Goal: Task Accomplishment & Management: Complete application form

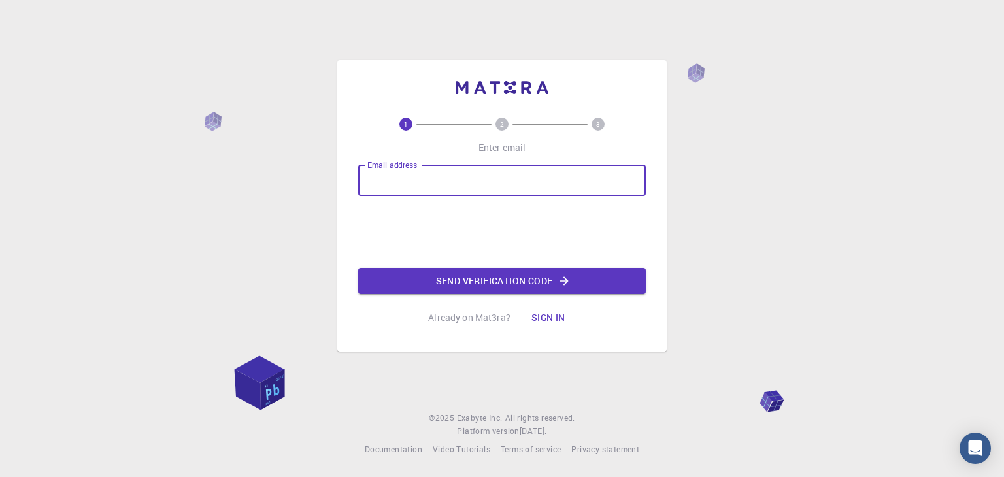
click at [452, 192] on input "Email address" at bounding box center [502, 180] width 288 height 31
type input "praveenkumar882005@gmail.com"
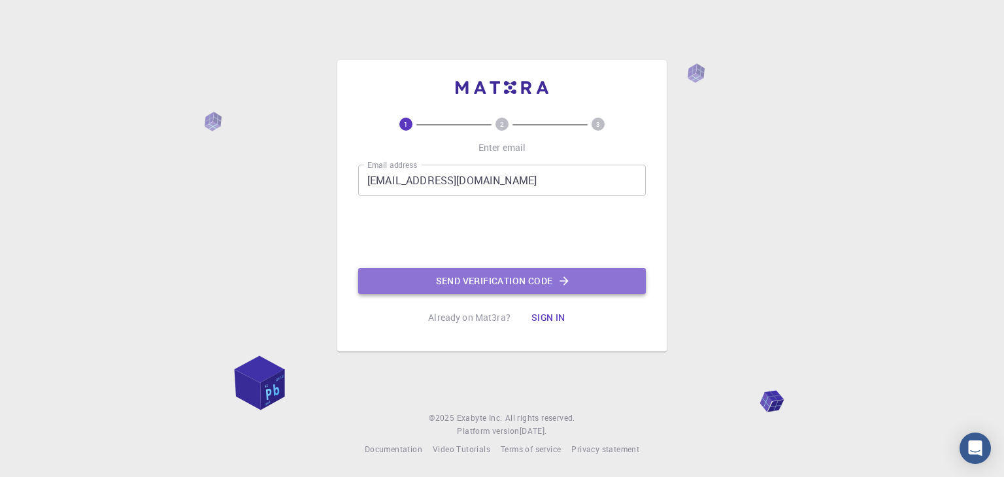
click at [434, 270] on button "Send verification code" at bounding box center [502, 281] width 288 height 26
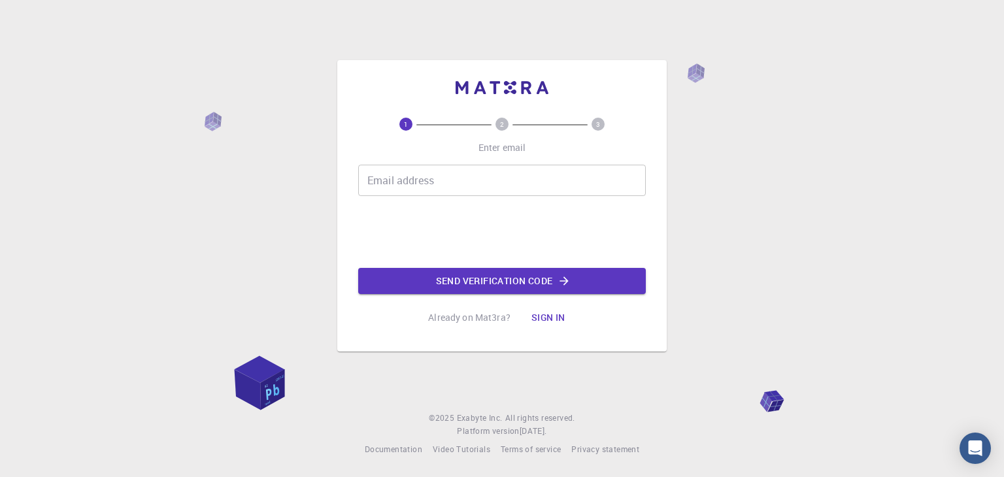
click at [449, 189] on input "Email address" at bounding box center [502, 180] width 288 height 31
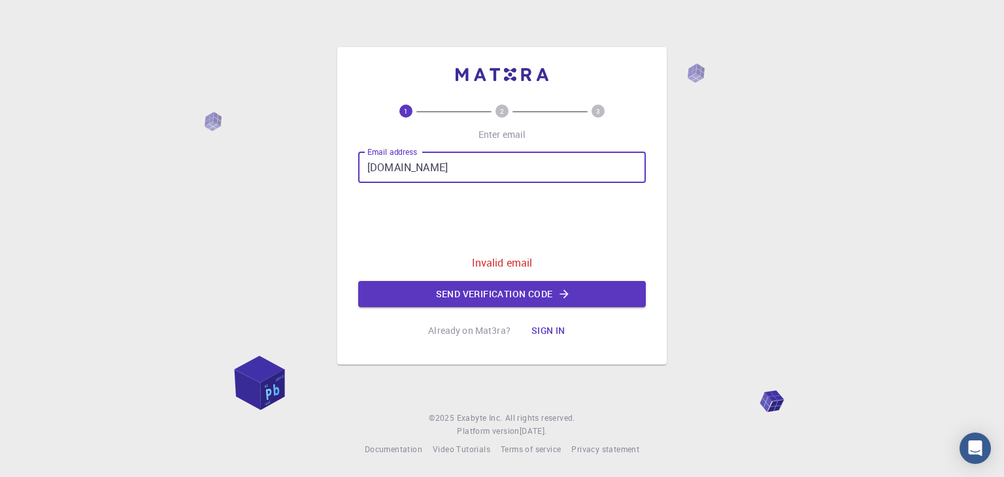
click at [433, 167] on input "[DOMAIN_NAME]" at bounding box center [502, 167] width 288 height 31
paste input "@"
type input "[EMAIL_ADDRESS][DOMAIN_NAME]"
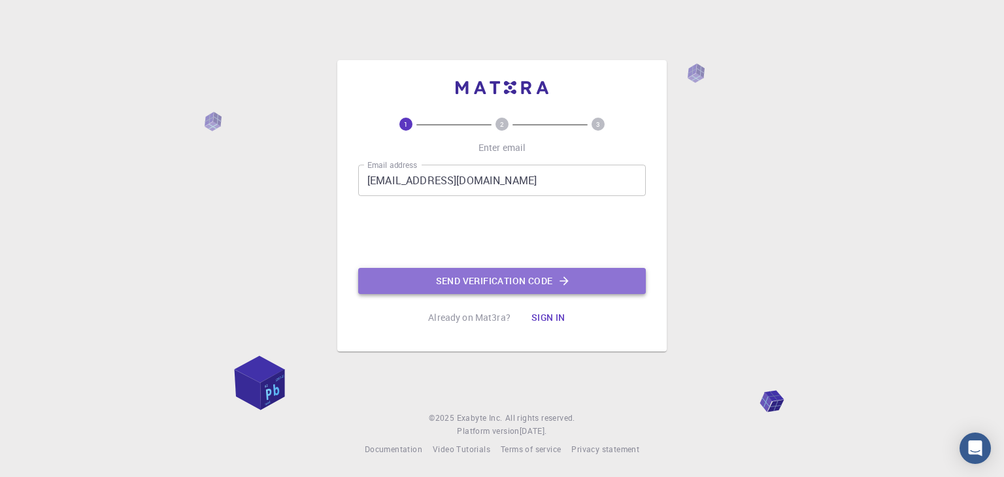
click at [442, 283] on button "Send verification code" at bounding box center [502, 281] width 288 height 26
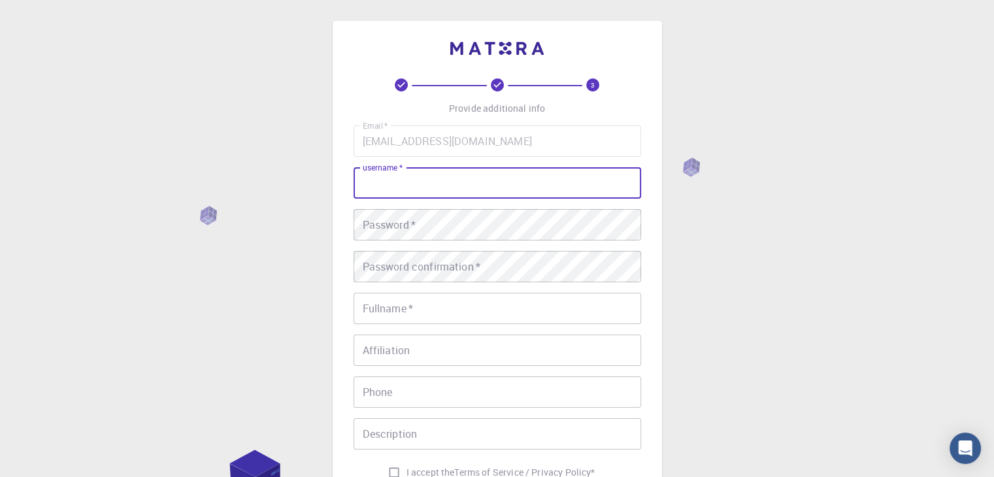
click at [507, 180] on input "username   *" at bounding box center [498, 182] width 288 height 31
type input "jack"
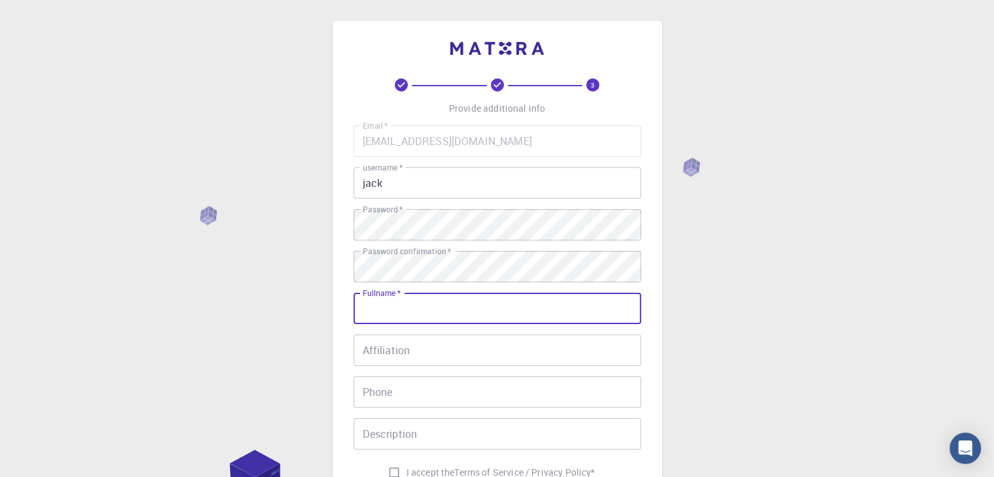
click at [516, 314] on input "Fullname   *" at bounding box center [498, 308] width 288 height 31
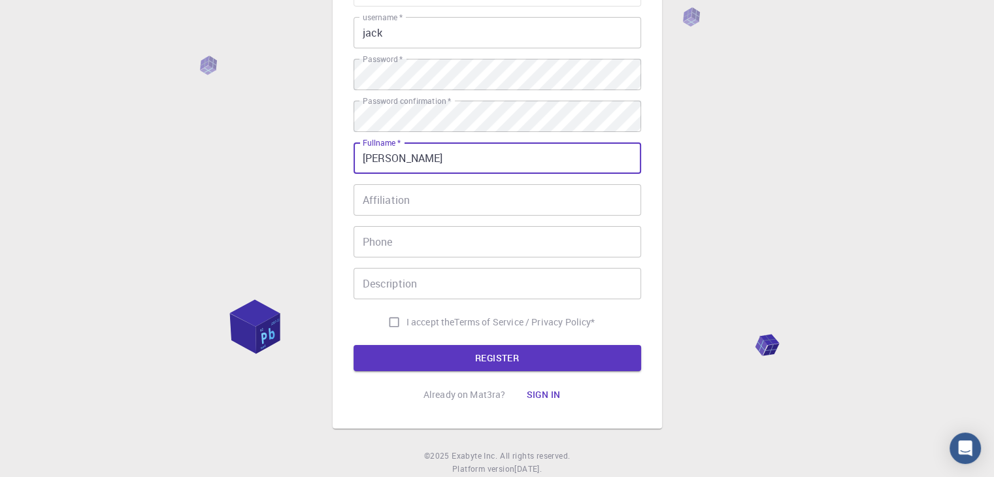
scroll to position [173, 0]
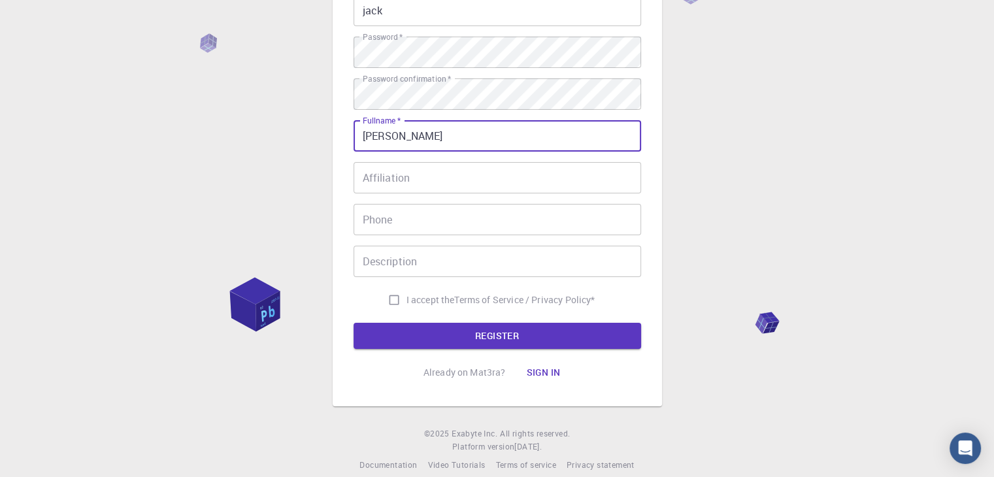
type input "[PERSON_NAME]"
click at [392, 299] on input "I accept the Terms of Service / Privacy Policy *" at bounding box center [394, 300] width 25 height 25
checkbox input "true"
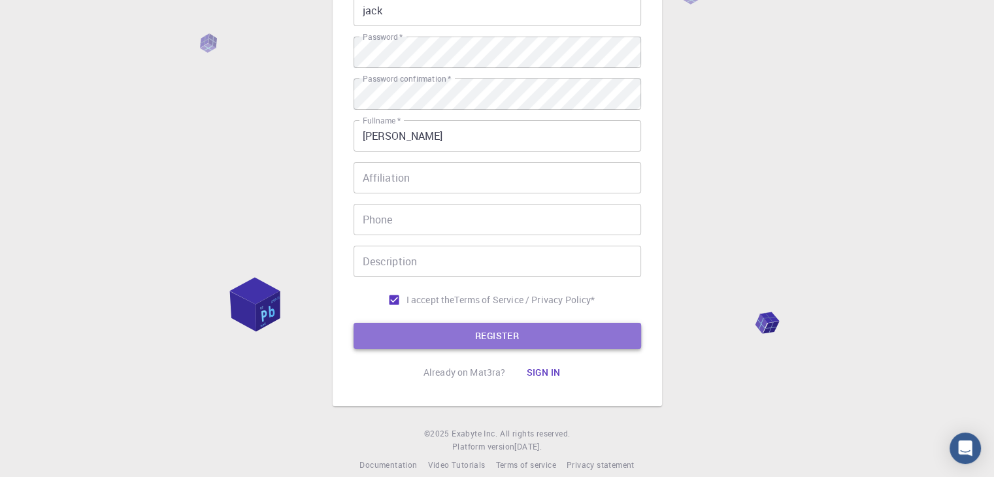
click at [427, 331] on button "REGISTER" at bounding box center [498, 336] width 288 height 26
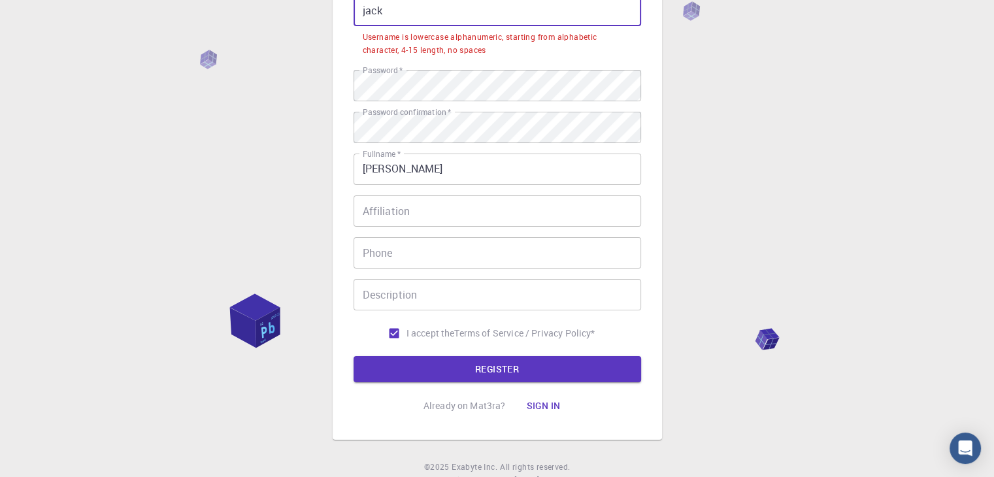
click at [439, 19] on input "jack" at bounding box center [498, 10] width 288 height 31
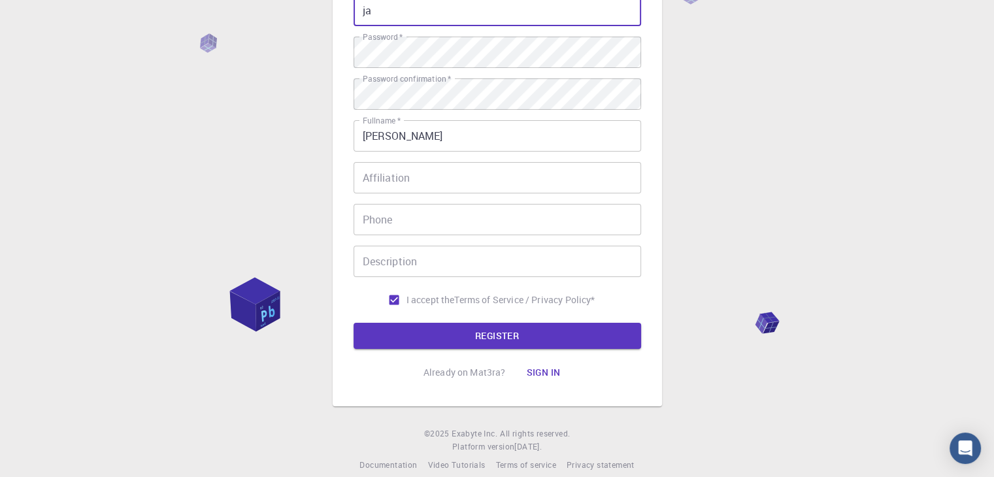
type input "j"
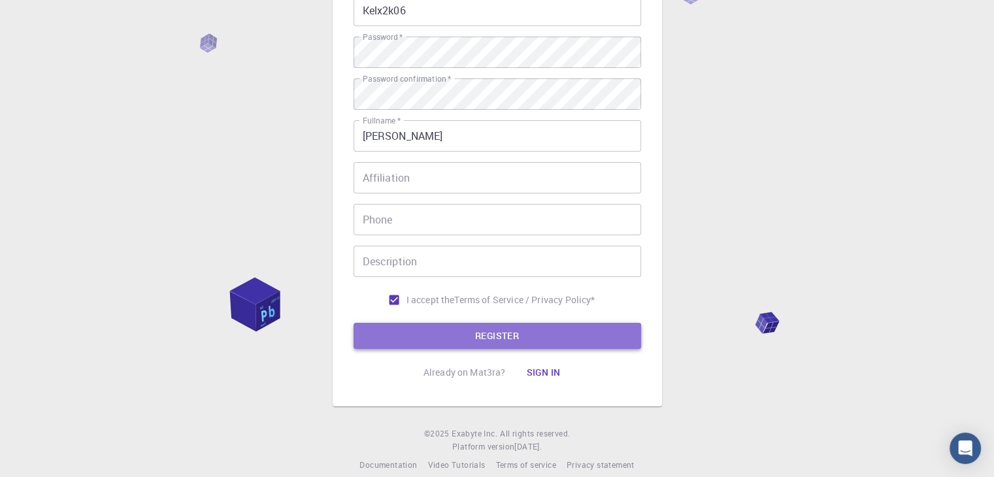
click at [413, 329] on button "REGISTER" at bounding box center [498, 336] width 288 height 26
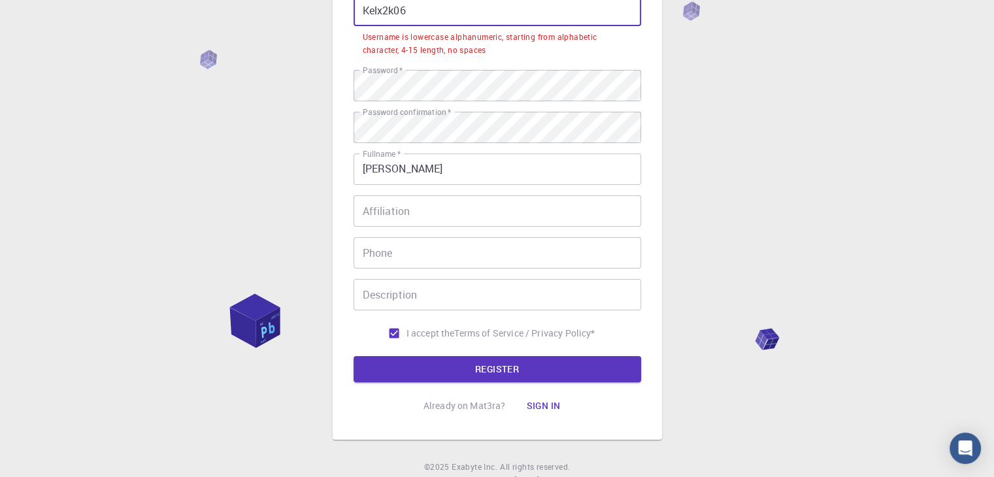
click at [384, 12] on input "Kelx2k06" at bounding box center [498, 10] width 288 height 31
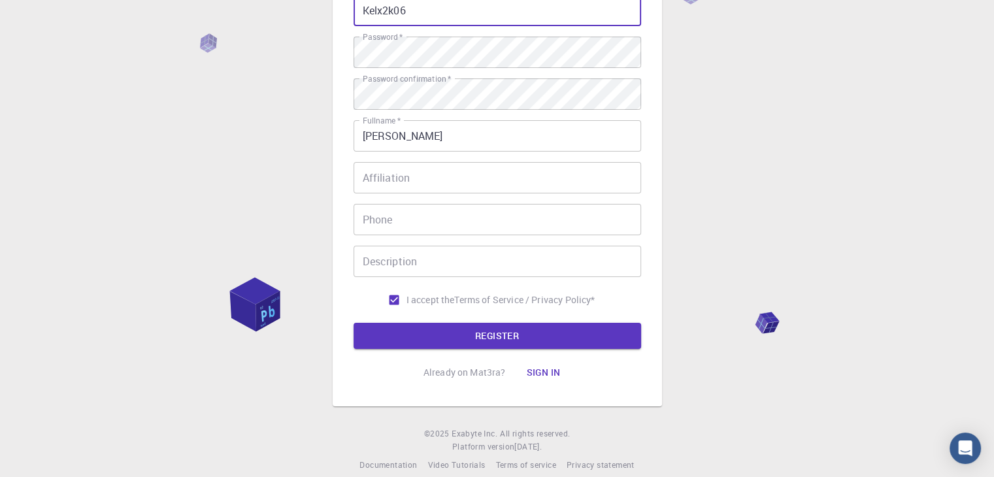
click at [354, 323] on button "REGISTER" at bounding box center [498, 336] width 288 height 26
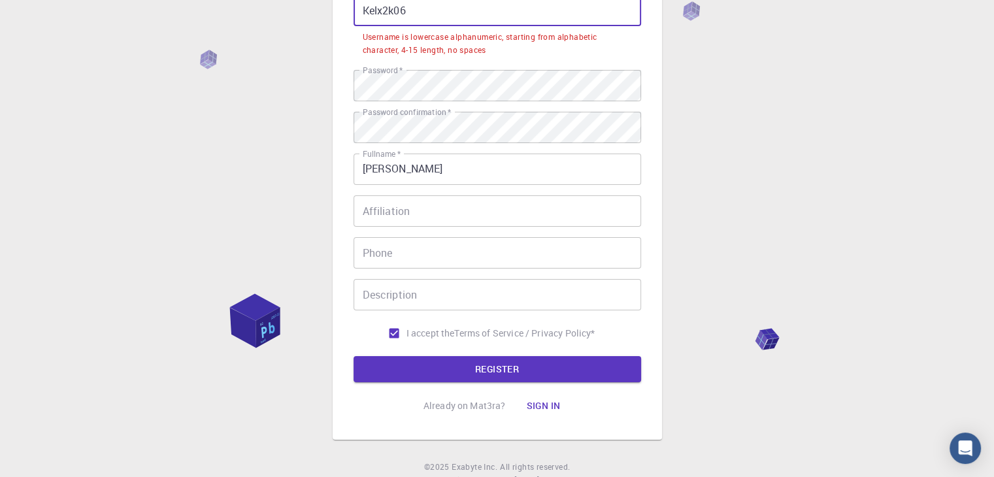
click at [354, 356] on button "REGISTER" at bounding box center [498, 369] width 288 height 26
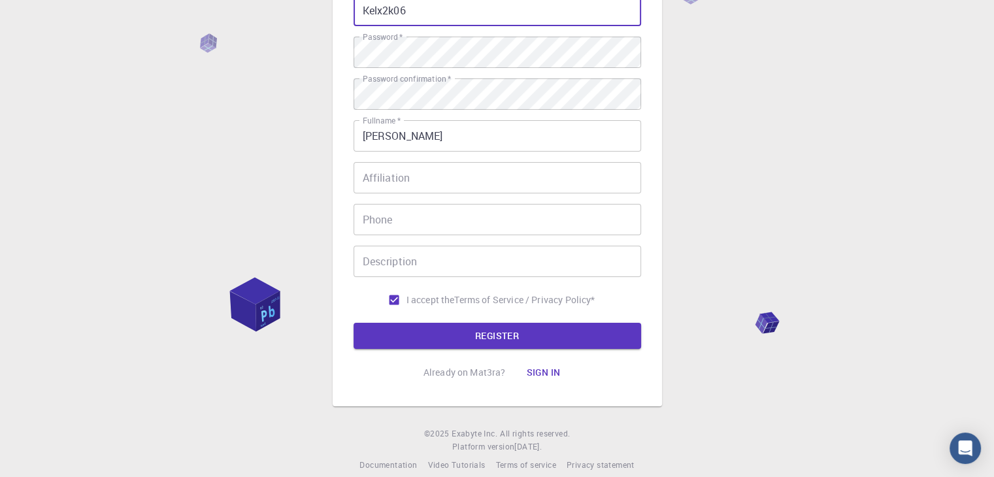
click at [354, 323] on button "REGISTER" at bounding box center [498, 336] width 288 height 26
type input "kelx2k06"
click at [354, 323] on button "REGISTER" at bounding box center [498, 336] width 288 height 26
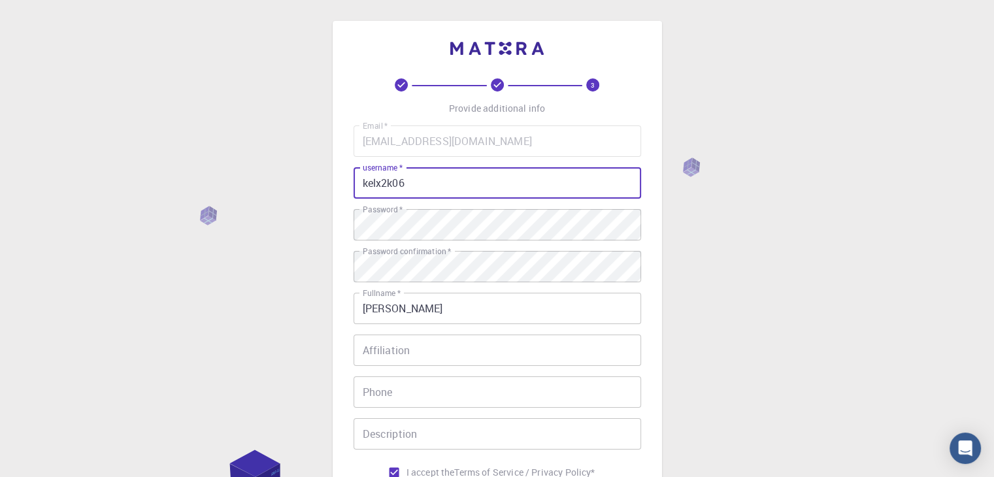
scroll to position [188, 0]
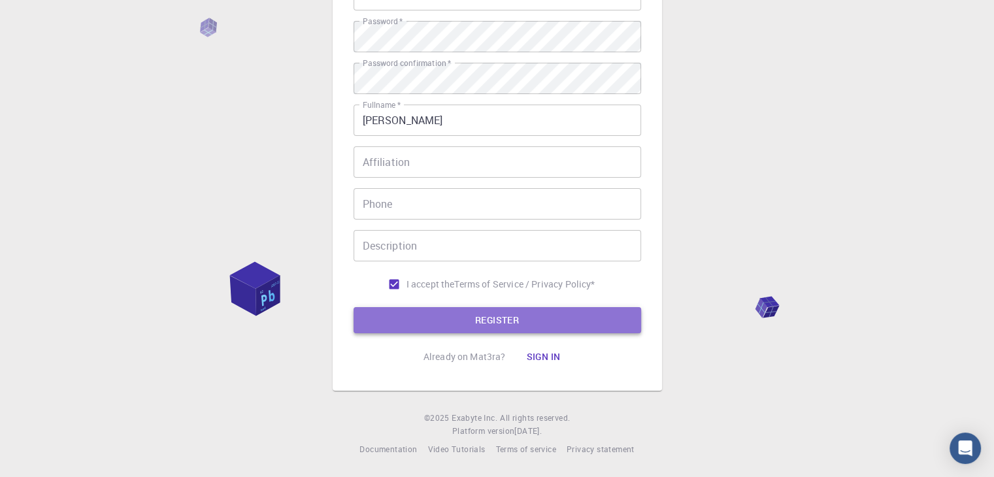
click at [509, 317] on button "REGISTER" at bounding box center [498, 320] width 288 height 26
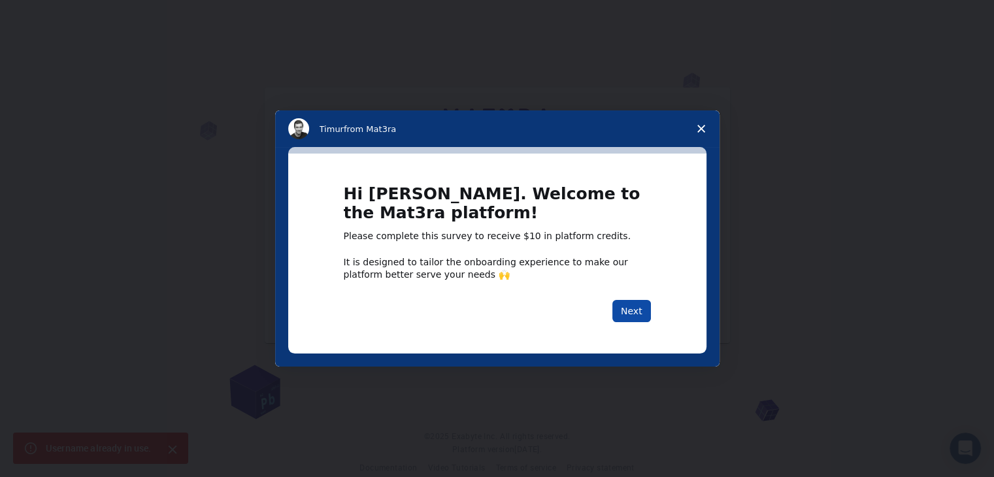
click at [633, 314] on button "Next" at bounding box center [631, 311] width 39 height 22
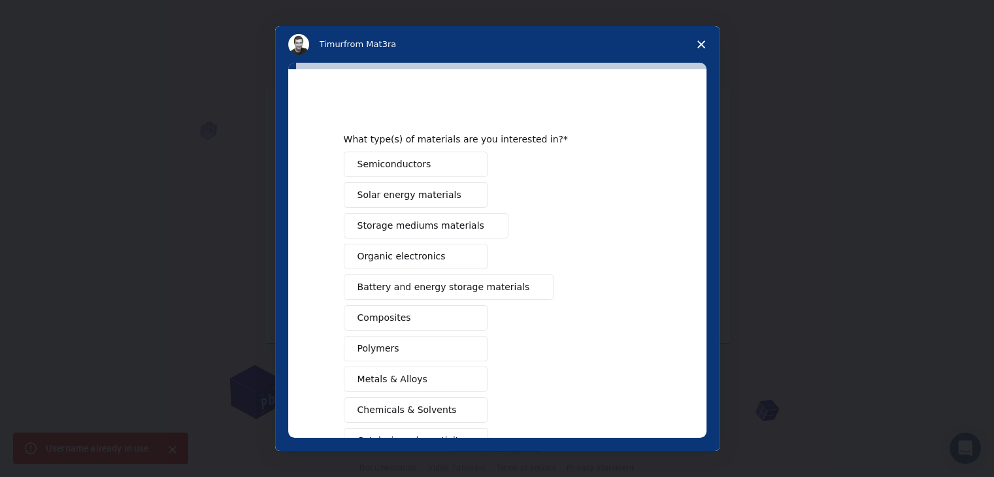
click at [709, 43] on span "Close survey" at bounding box center [701, 44] width 37 height 37
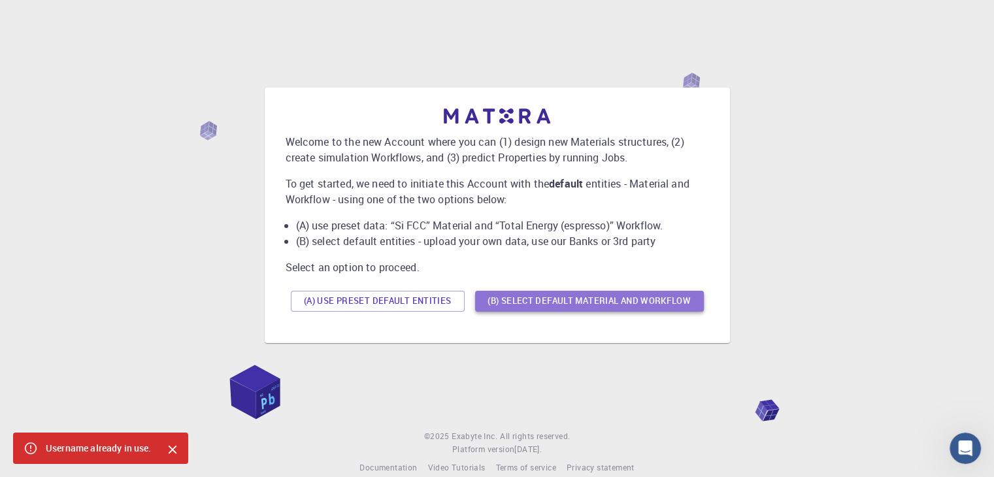
click at [610, 294] on button "(B) Select default material and workflow" at bounding box center [589, 301] width 229 height 21
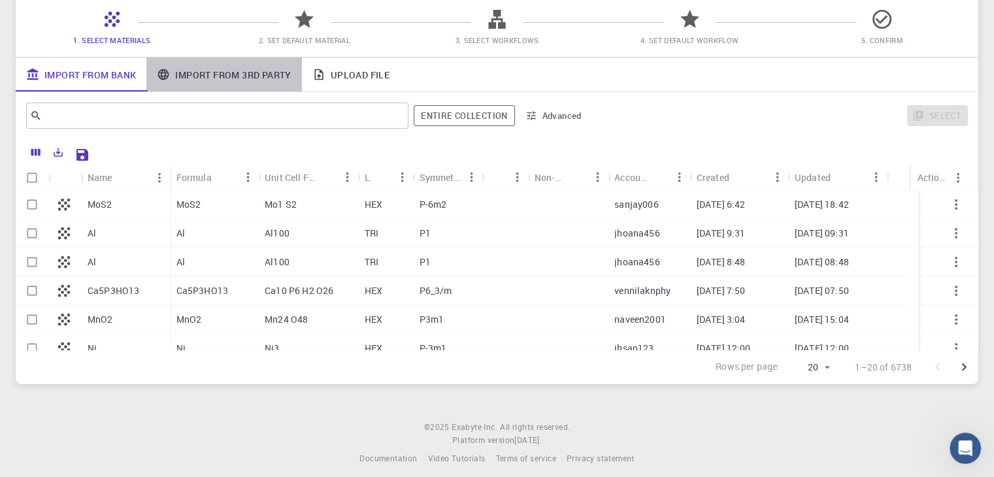
click at [267, 71] on link "Import From 3rd Party" at bounding box center [223, 75] width 155 height 34
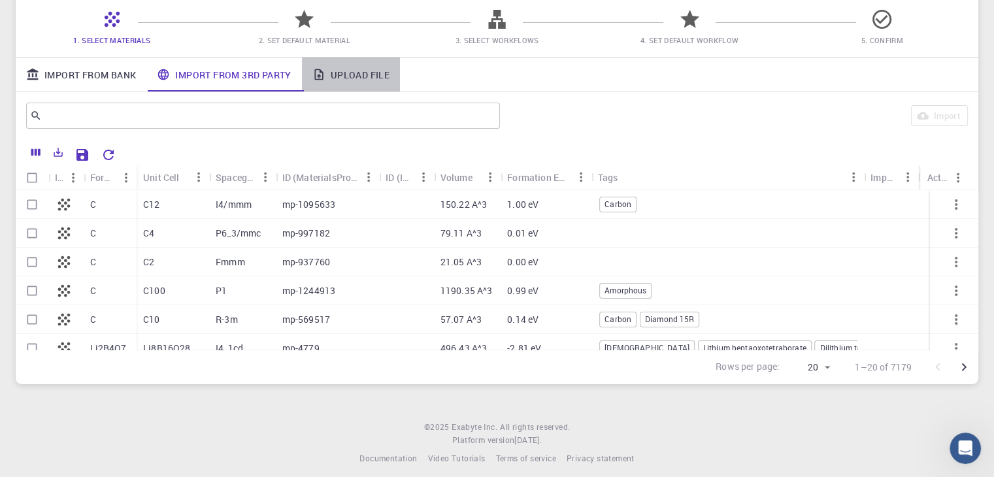
click at [364, 70] on link "Upload File" at bounding box center [351, 75] width 98 height 34
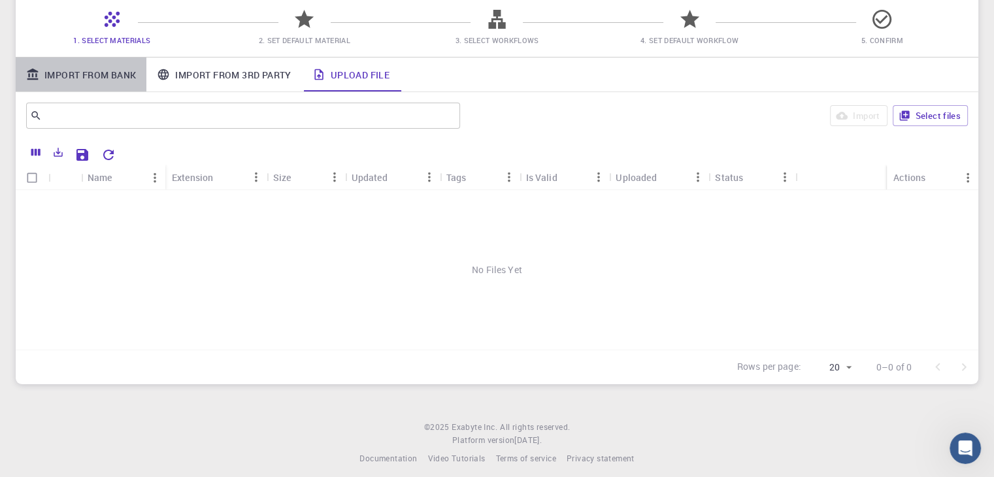
click at [123, 71] on link "Import From Bank" at bounding box center [81, 75] width 131 height 34
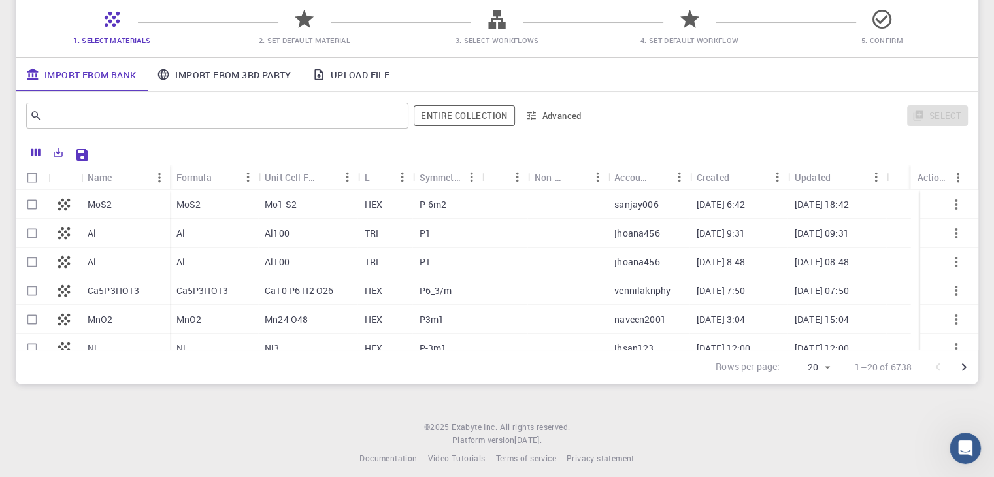
click at [295, 27] on icon at bounding box center [304, 19] width 23 height 23
click at [424, 230] on p "P1" at bounding box center [425, 233] width 11 height 13
checkbox input "true"
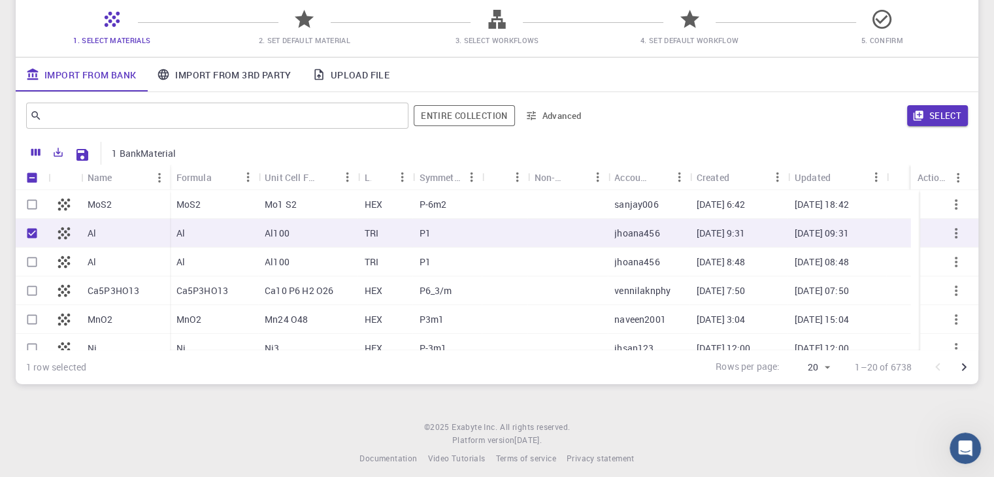
click at [424, 230] on p "P1" at bounding box center [425, 233] width 11 height 13
checkbox input "false"
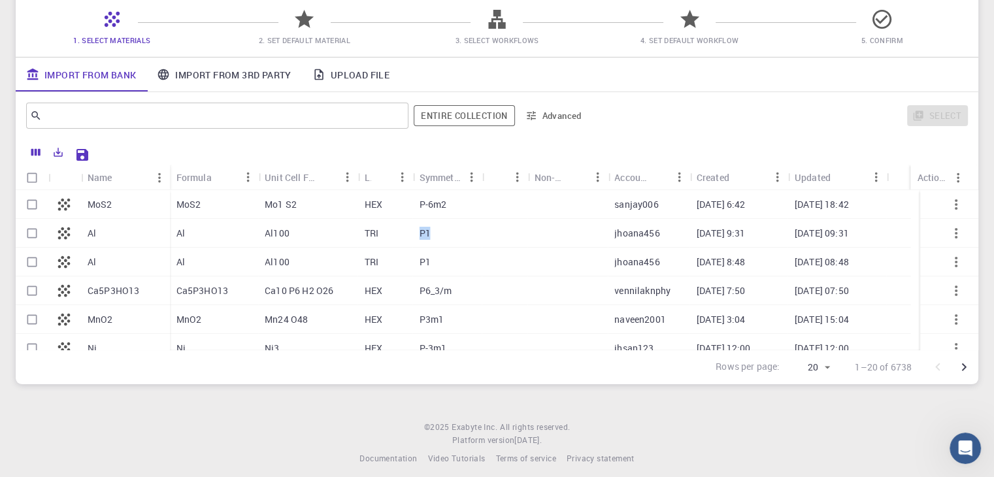
click at [424, 230] on p "P1" at bounding box center [425, 233] width 11 height 13
checkbox input "true"
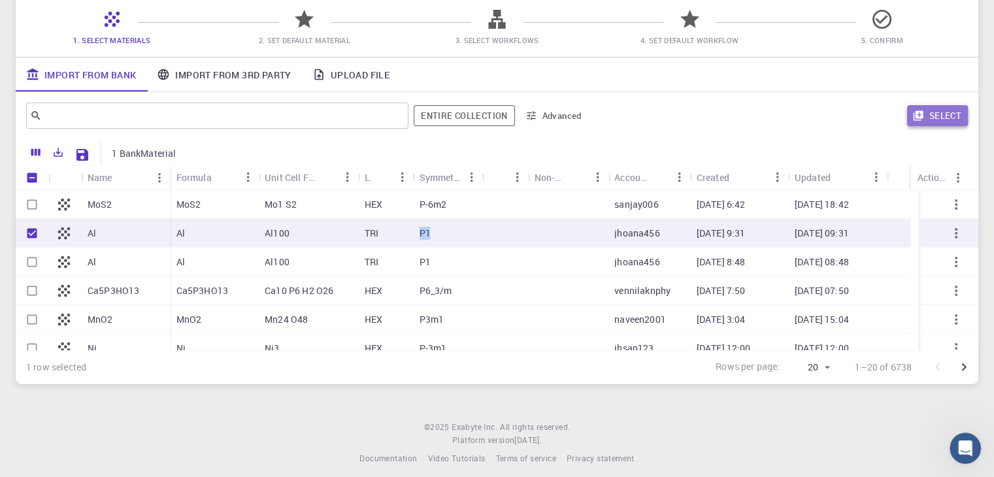
click at [913, 116] on icon "button" at bounding box center [919, 116] width 12 height 12
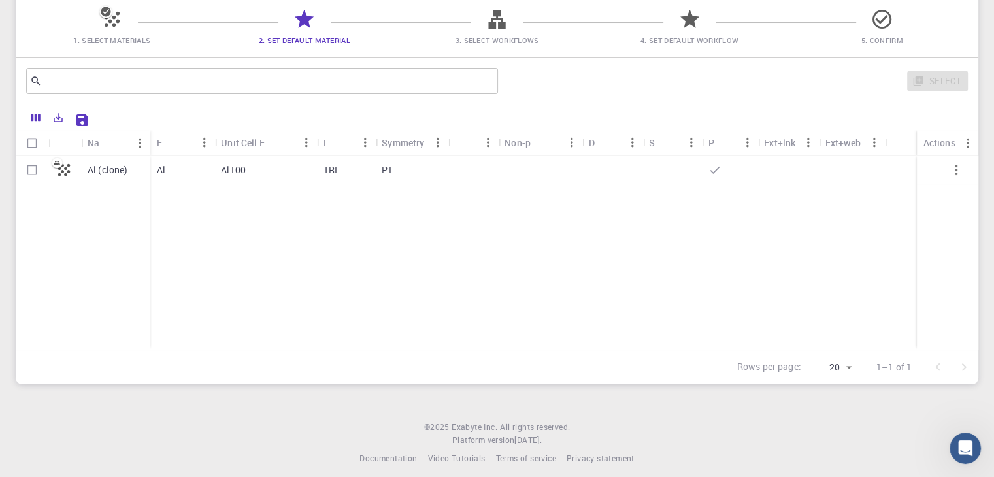
click at [537, 158] on div at bounding box center [540, 170] width 84 height 29
checkbox input "true"
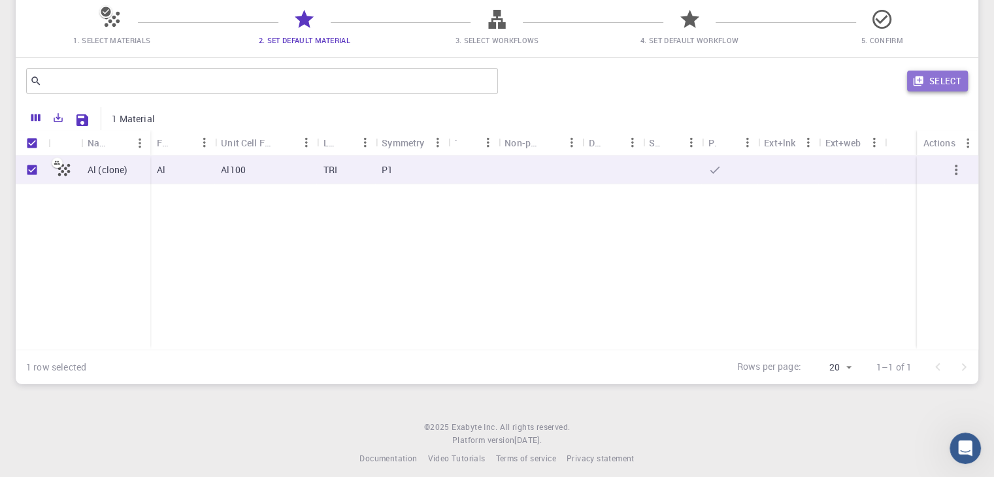
click at [926, 74] on button "Select" at bounding box center [937, 81] width 61 height 21
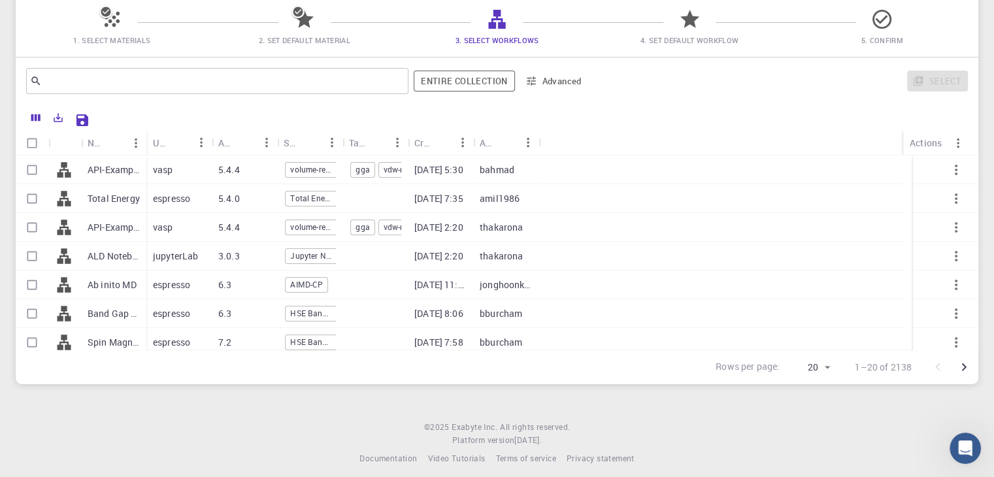
click at [135, 178] on div "API-Examples Band Structure + Band Gap (D3-GGA-BS-BG-DOS) (clone) (clone)" at bounding box center [113, 170] width 65 height 29
checkbox input "true"
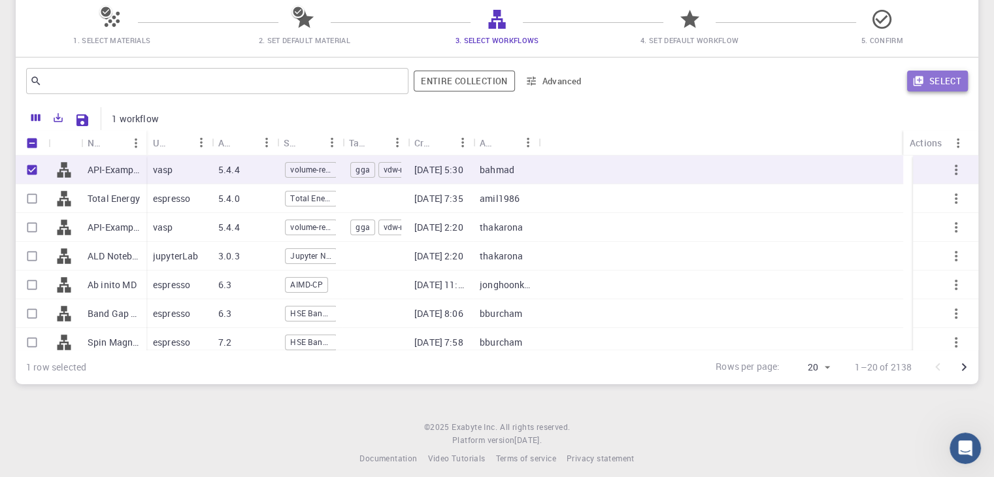
click at [910, 80] on button "Select" at bounding box center [937, 81] width 61 height 21
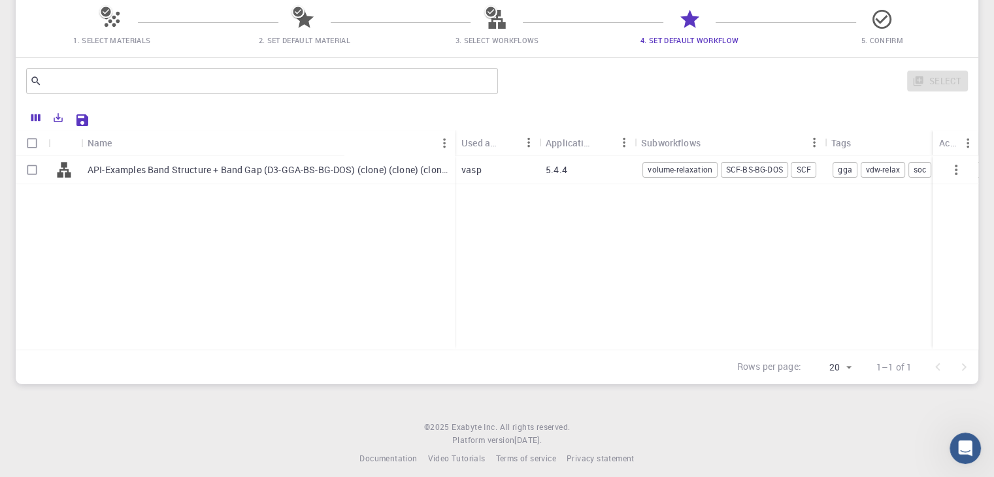
click at [608, 172] on div "5.4.4" at bounding box center [586, 170] width 95 height 29
checkbox input "true"
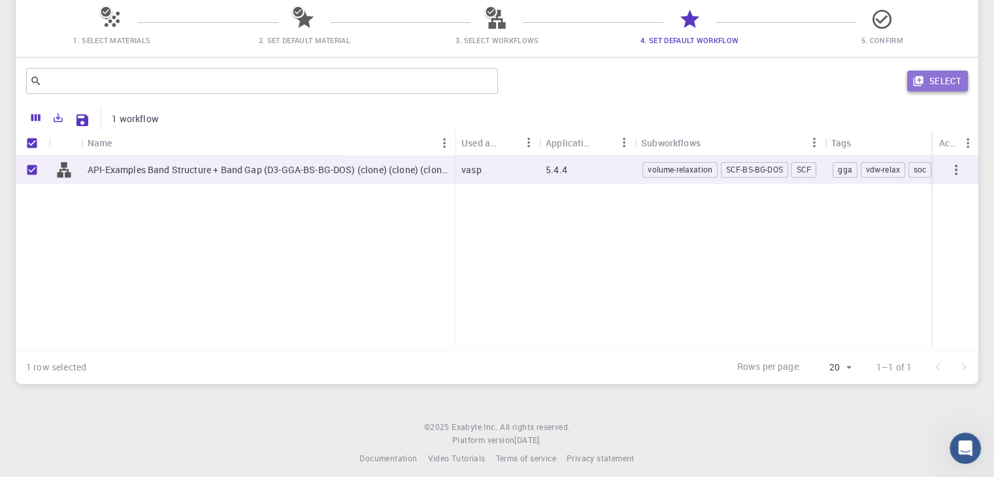
click at [939, 80] on button "Select" at bounding box center [937, 81] width 61 height 21
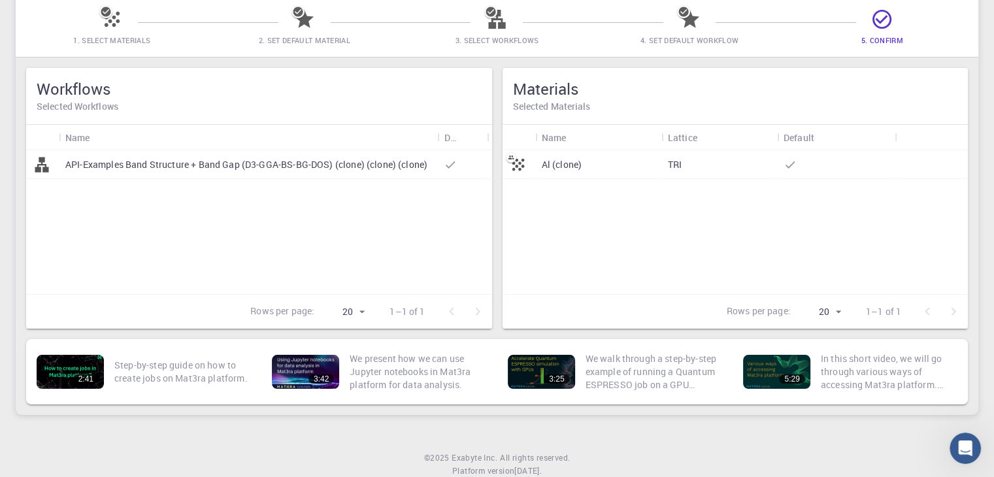
click at [711, 169] on div "TRI" at bounding box center [720, 164] width 116 height 29
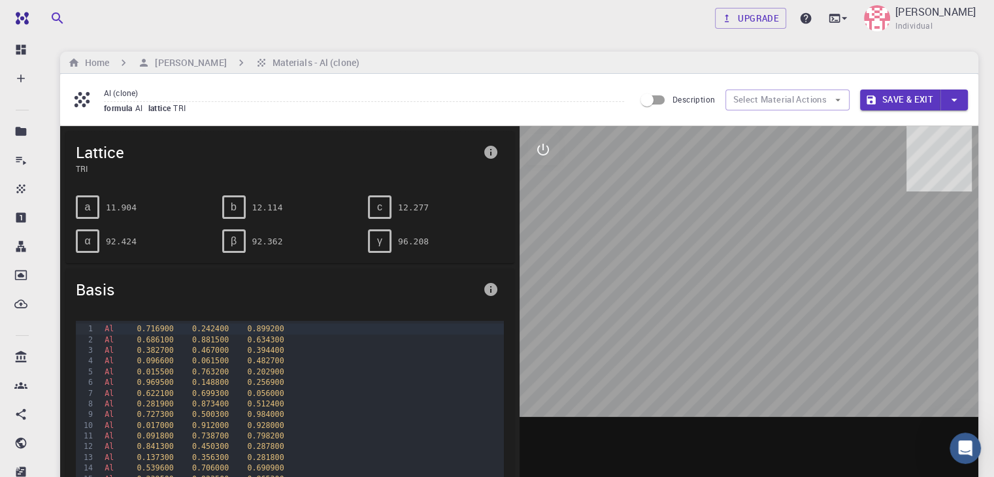
drag, startPoint x: 720, startPoint y: 169, endPoint x: 812, endPoint y: 212, distance: 102.4
click at [812, 212] on div at bounding box center [750, 329] width 460 height 407
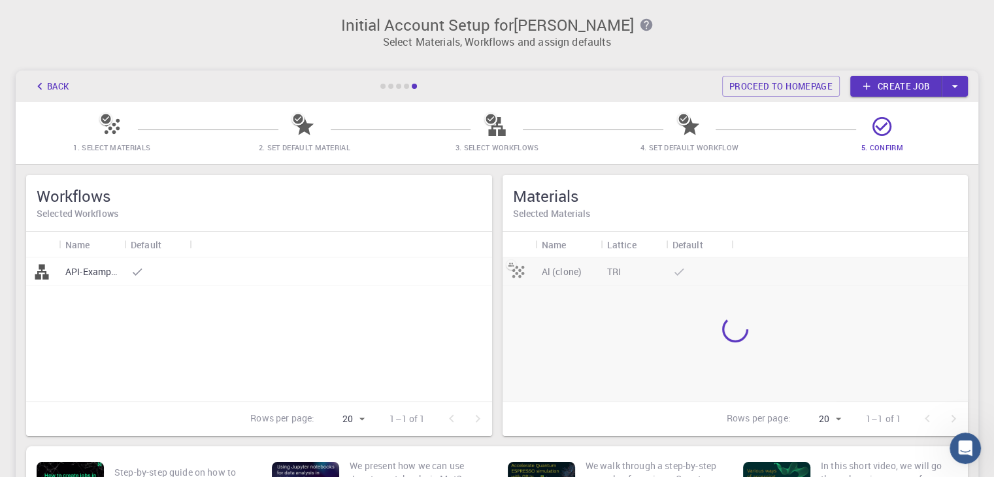
scroll to position [107, 0]
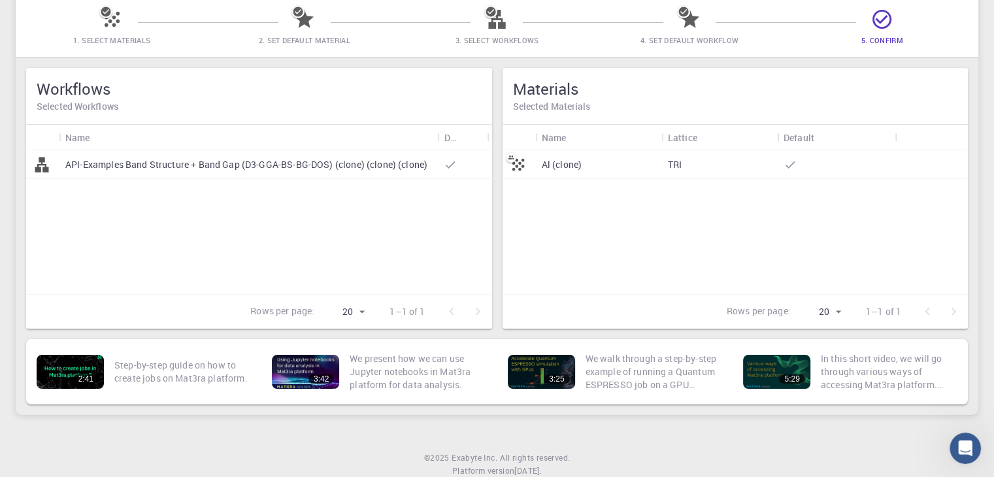
click at [354, 160] on p "API-Examples Band Structure + Band Gap (D3-GGA-BS-BG-DOS) (clone) (clone) (clon…" at bounding box center [246, 164] width 362 height 13
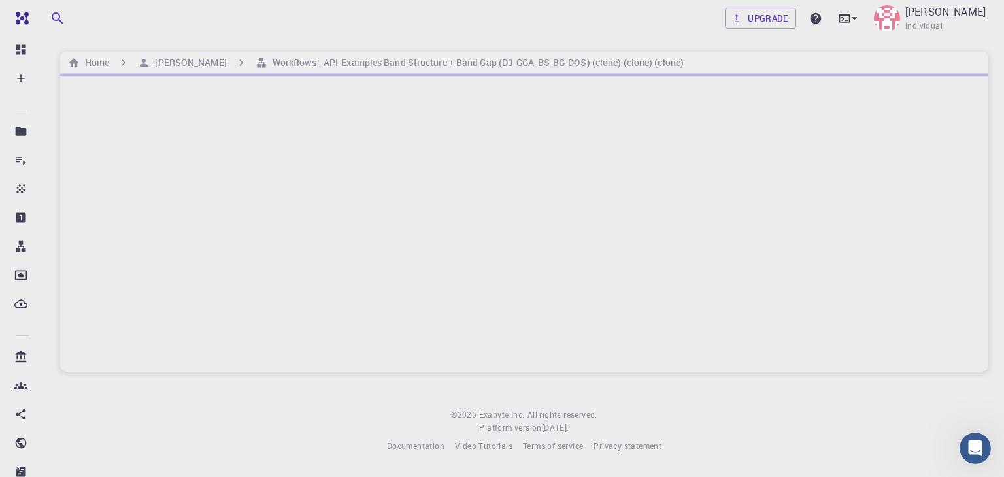
click at [354, 160] on div at bounding box center [524, 223] width 928 height 298
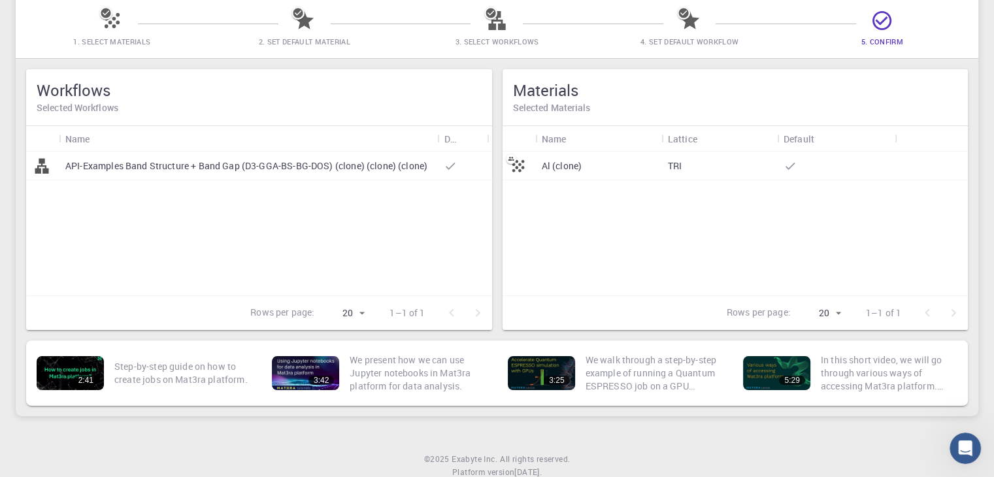
scroll to position [105, 0]
click at [578, 172] on p "Al (clone)" at bounding box center [562, 166] width 41 height 13
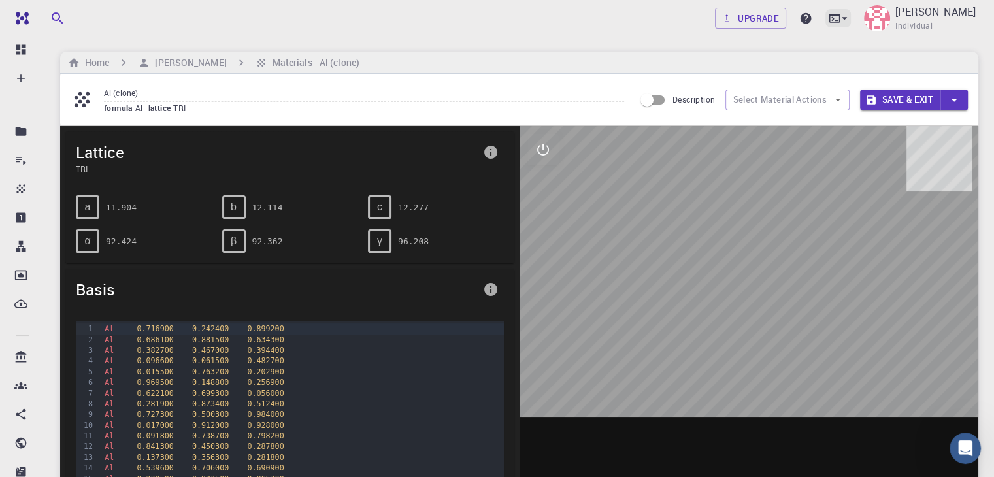
click at [851, 25] on div at bounding box center [838, 18] width 25 height 18
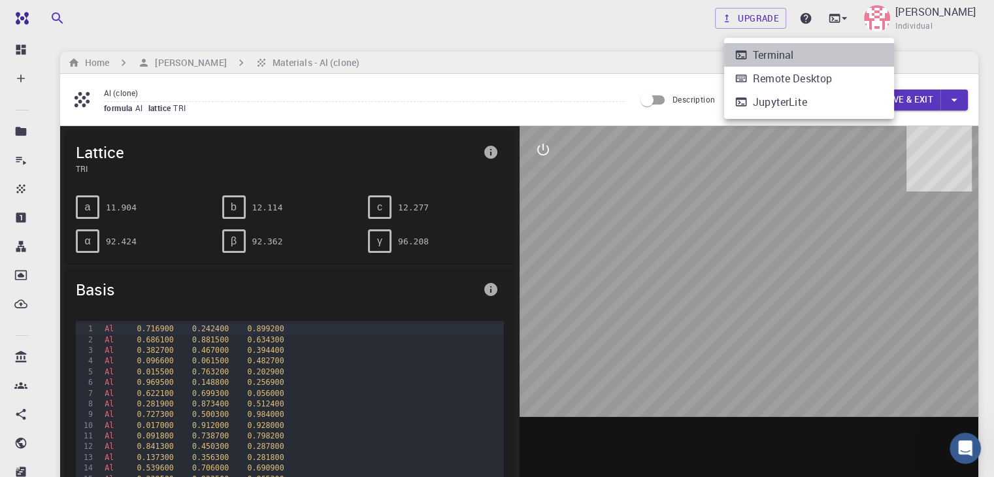
click at [761, 62] on div "Terminal" at bounding box center [773, 55] width 41 height 16
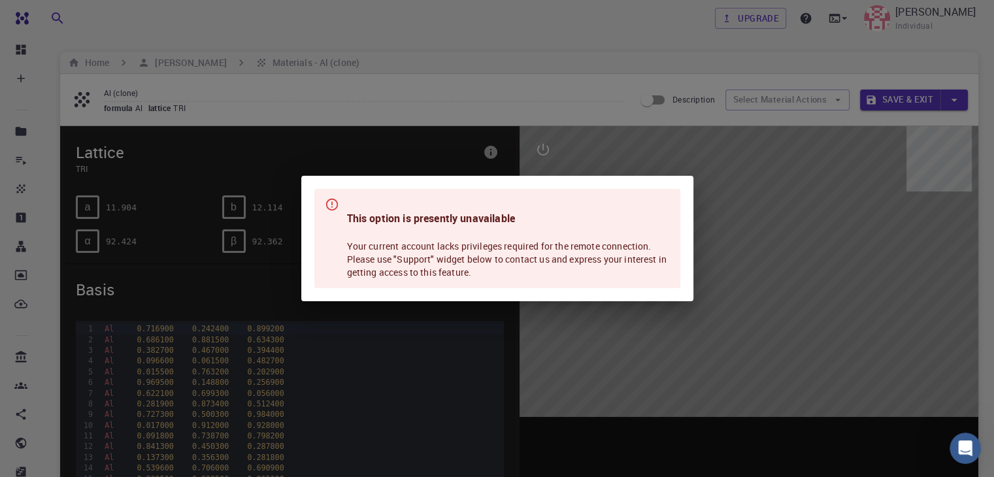
click at [650, 84] on div "This option is presently unavailable Your current account lacks privileges requ…" at bounding box center [497, 238] width 994 height 477
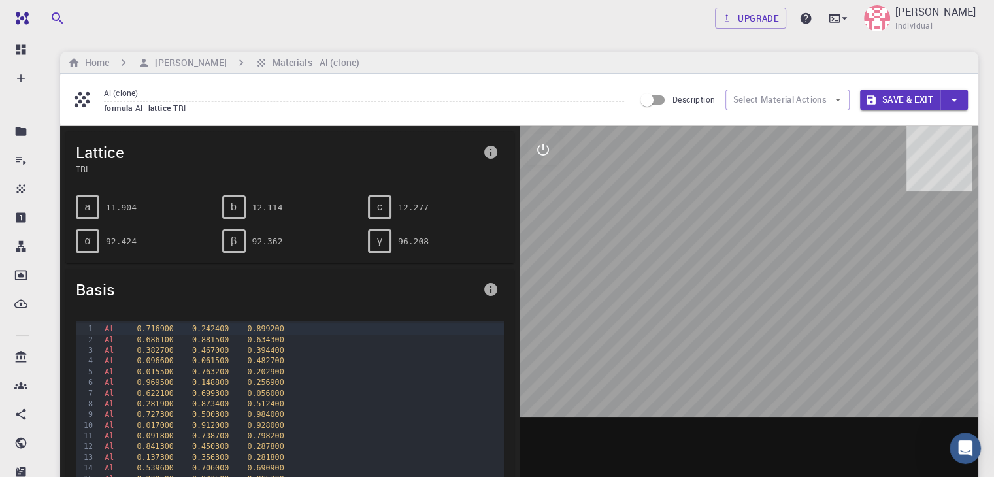
click at [650, 84] on div "Al (clone) formula Al lattice TRI Description Select Material Actions Save & Ex…" at bounding box center [519, 100] width 918 height 52
click at [382, 198] on div "c" at bounding box center [380, 207] width 24 height 24
click at [550, 140] on button "interactive" at bounding box center [543, 149] width 31 height 31
click at [543, 168] on button "view" at bounding box center [543, 180] width 31 height 31
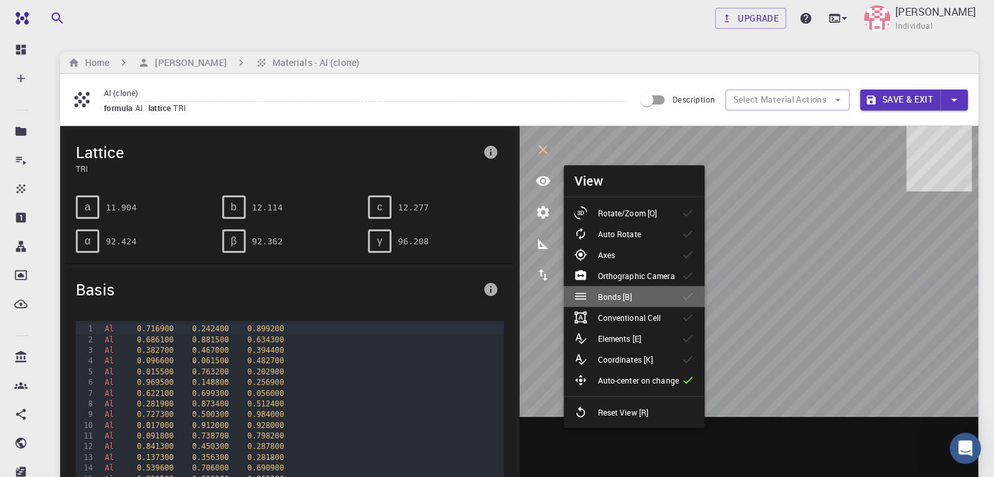
click at [685, 301] on icon at bounding box center [688, 296] width 13 height 13
click at [617, 399] on ul "Rotate/Zoom [O] Auto Rotate Axes Orthographic Camera Bonds [B] Conventional Cel…" at bounding box center [633, 312] width 141 height 231
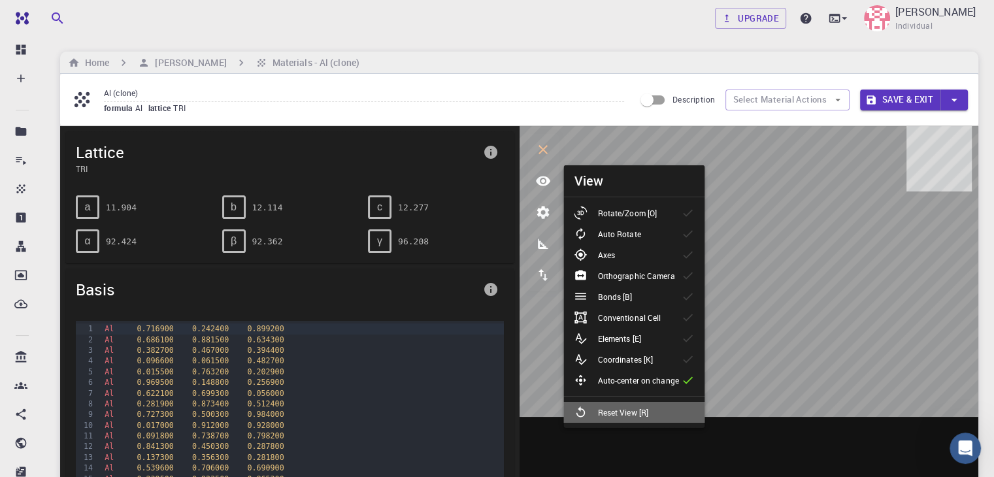
click at [623, 407] on p "Reset View [R]" at bounding box center [622, 413] width 51 height 12
click at [545, 180] on icon "view" at bounding box center [543, 181] width 16 height 16
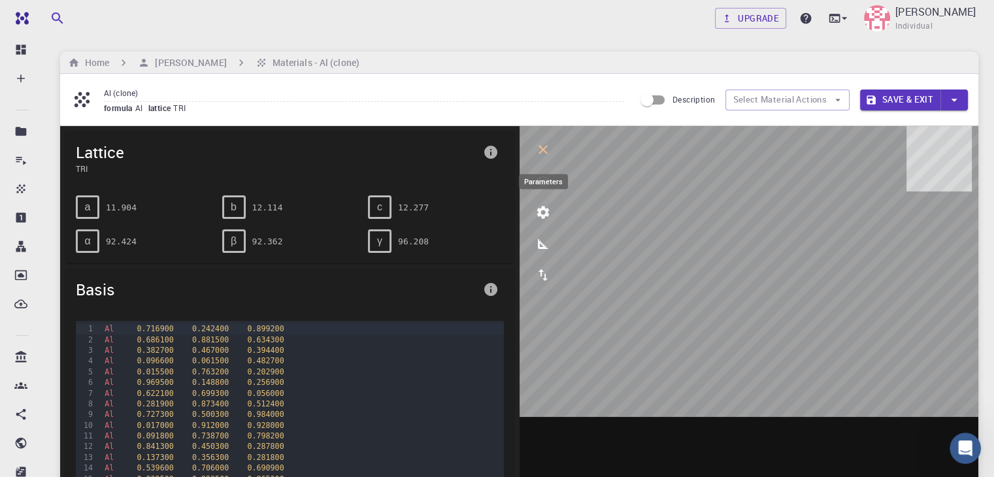
click at [546, 218] on icon "parameters" at bounding box center [543, 213] width 16 height 16
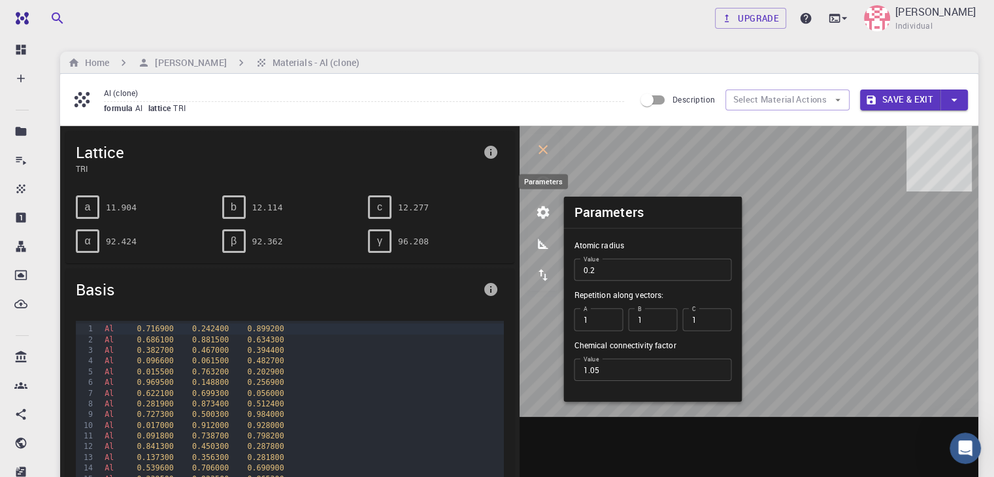
click at [546, 218] on icon "parameters" at bounding box center [543, 213] width 16 height 16
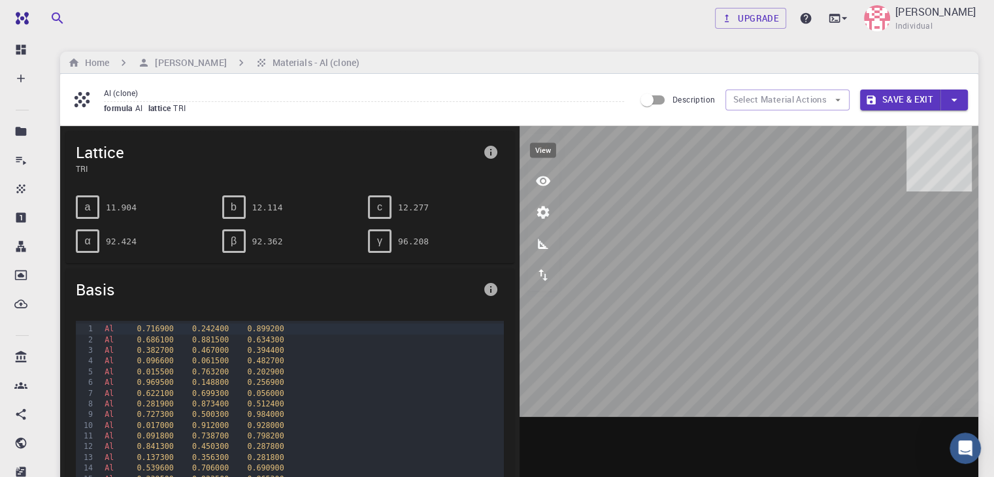
click at [533, 173] on button "view" at bounding box center [543, 180] width 31 height 31
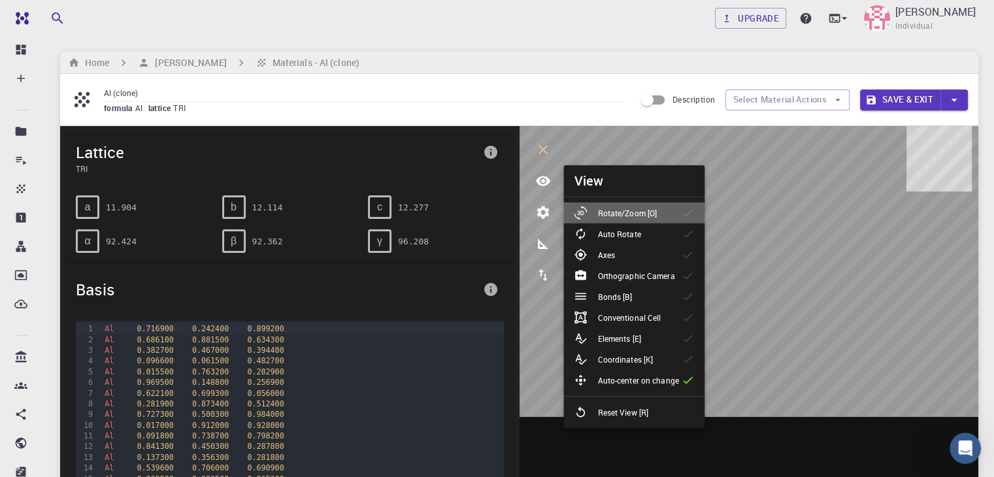
click at [609, 212] on p "Rotate/Zoom [O]" at bounding box center [626, 213] width 59 height 12
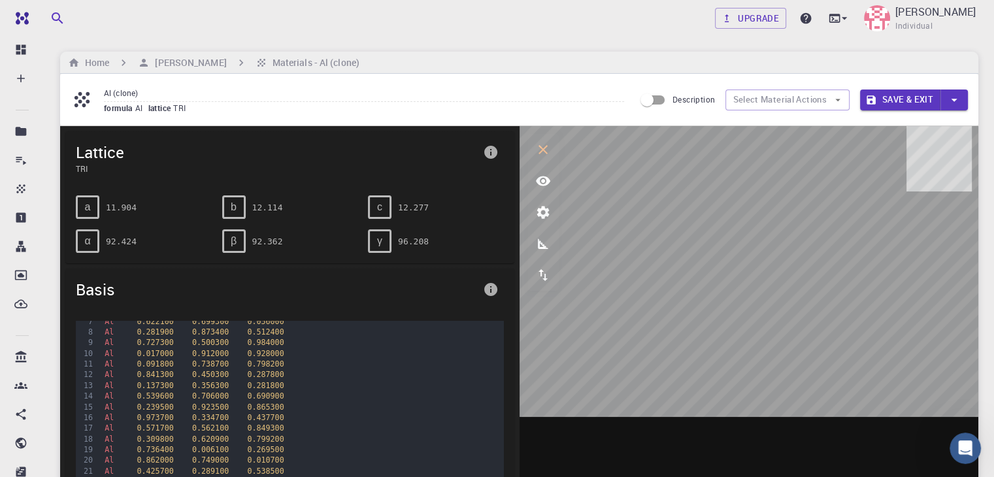
click at [271, 307] on div "Basis" at bounding box center [289, 290] width 449 height 42
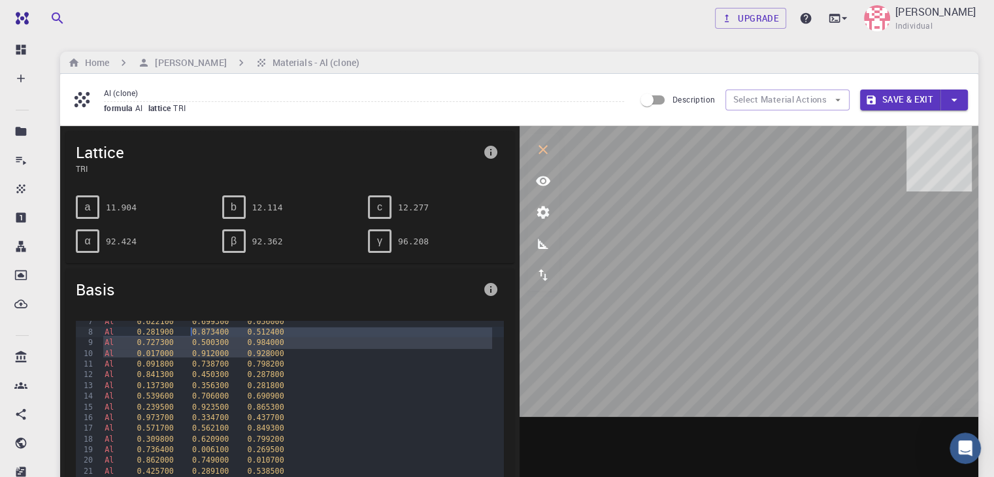
drag, startPoint x: 278, startPoint y: 350, endPoint x: 193, endPoint y: 329, distance: 87.5
click at [783, 95] on button "Select Material Actions" at bounding box center [788, 100] width 124 height 21
click at [660, 96] on input "Description" at bounding box center [647, 100] width 75 height 25
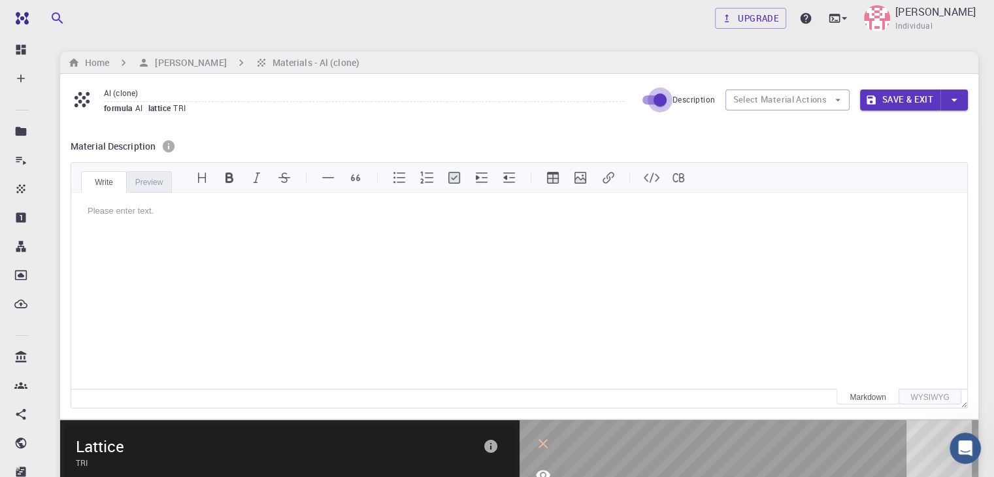
click at [660, 96] on input "Description" at bounding box center [660, 100] width 75 height 25
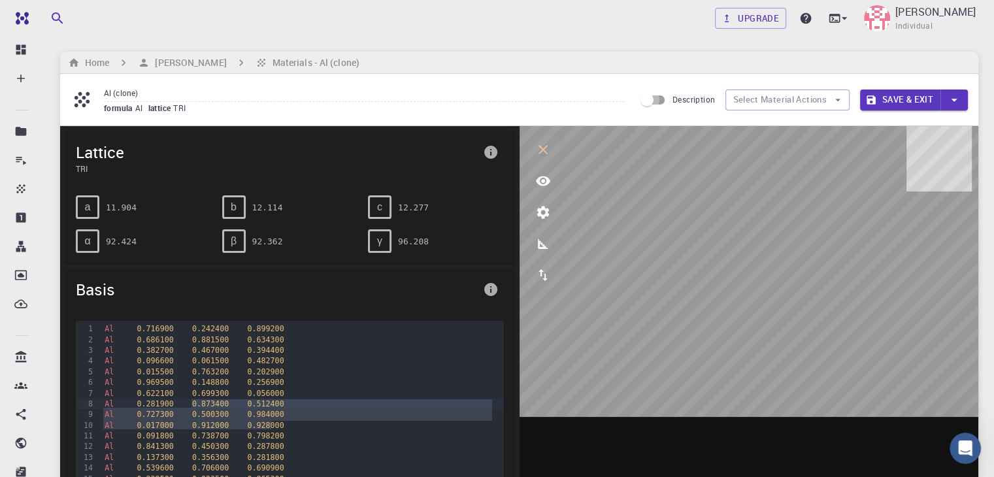
click at [660, 96] on input "Description" at bounding box center [647, 100] width 75 height 25
checkbox input "true"
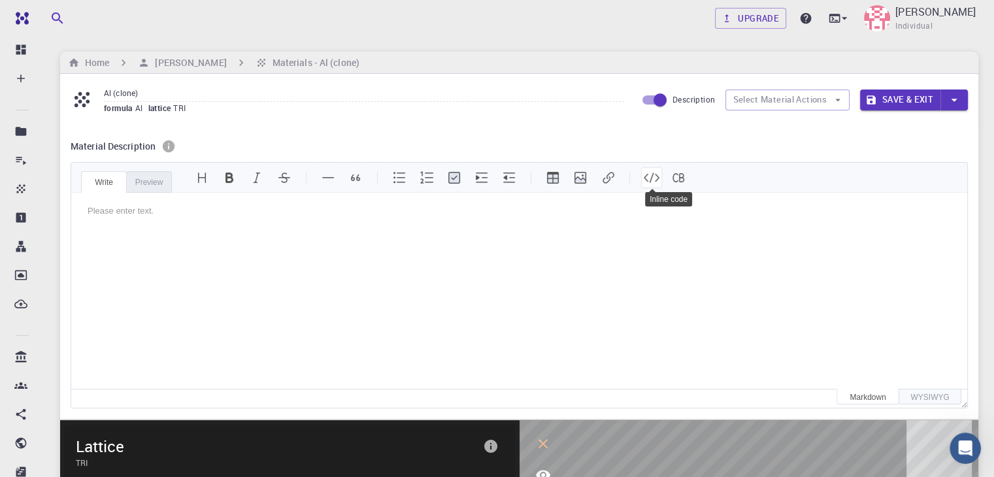
click at [648, 173] on button "Inline code" at bounding box center [651, 177] width 21 height 21
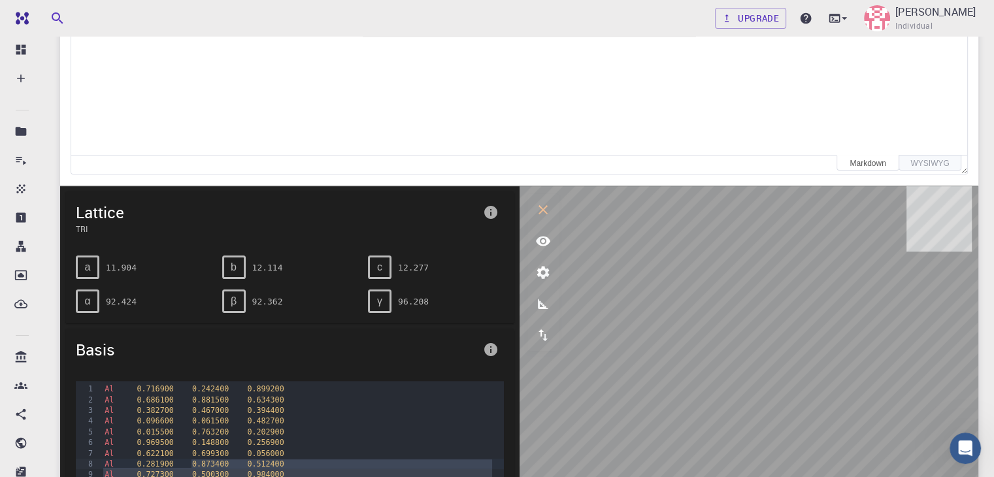
scroll to position [248, 0]
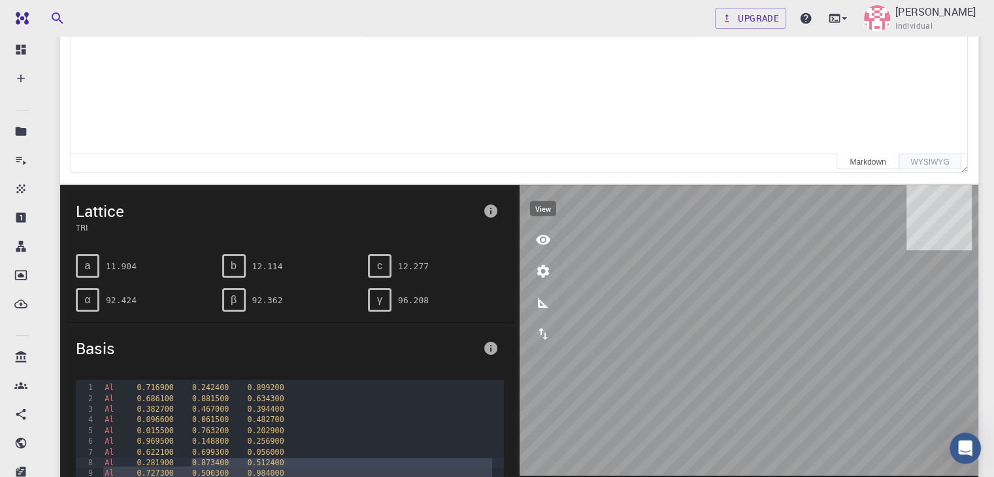
click at [540, 244] on icon "view" at bounding box center [543, 240] width 16 height 16
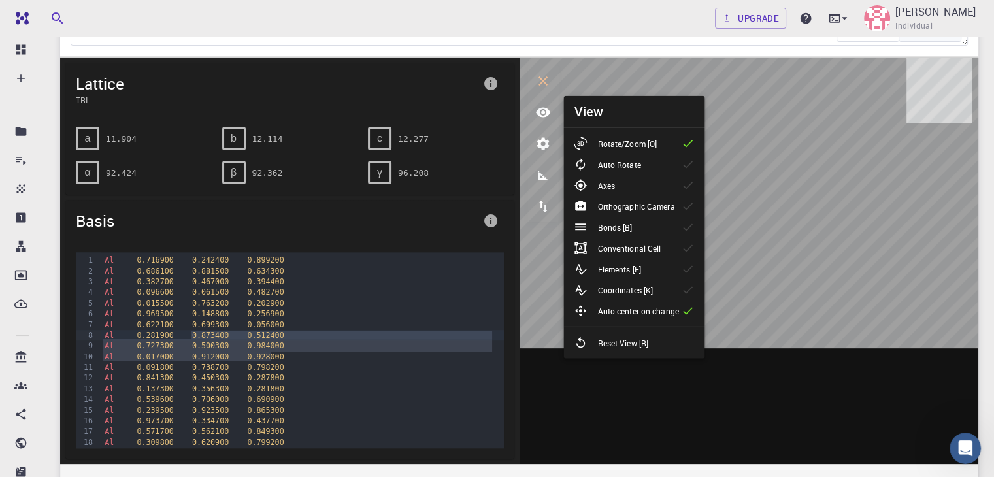
scroll to position [375, 0]
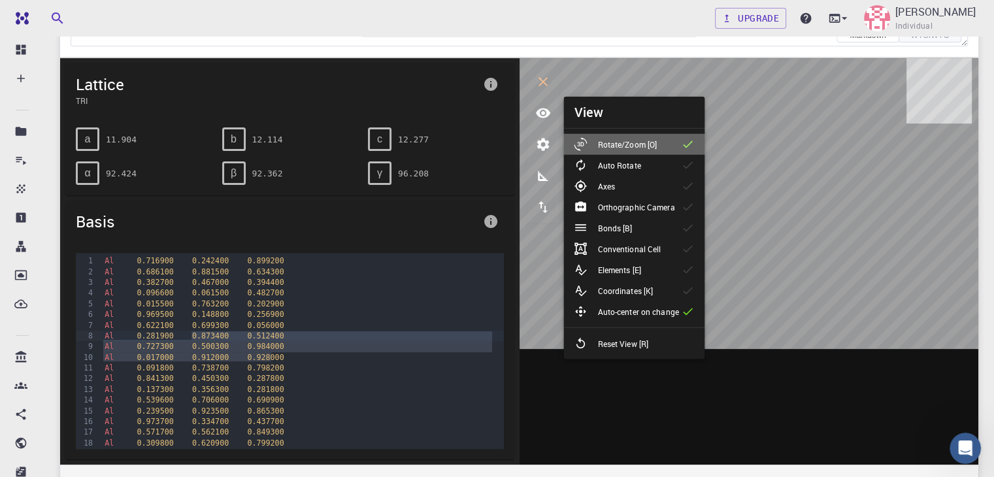
click at [622, 148] on p "Rotate/Zoom [O]" at bounding box center [626, 145] width 59 height 12
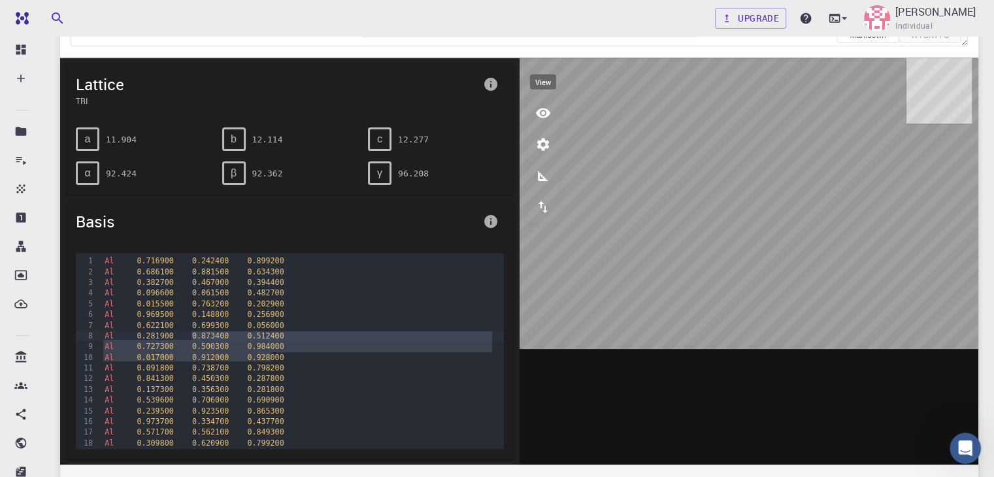
click at [549, 107] on icon "view" at bounding box center [543, 113] width 16 height 16
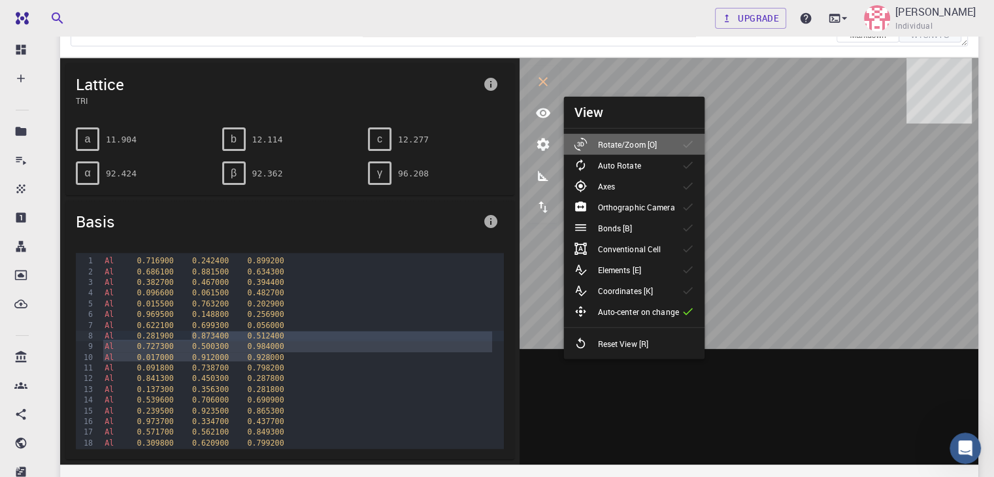
click at [608, 145] on p "Rotate/Zoom [O]" at bounding box center [626, 145] width 59 height 12
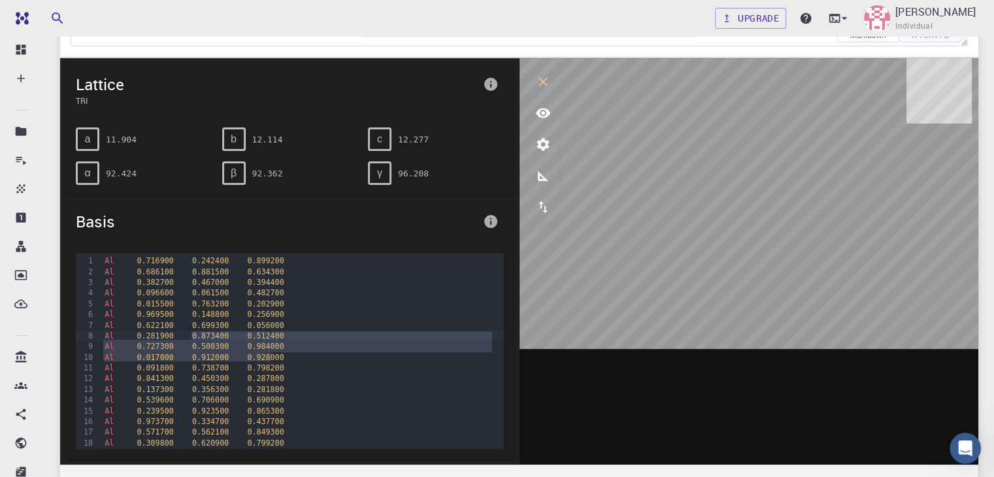
scroll to position [0, 0]
